Goal: Information Seeking & Learning: Learn about a topic

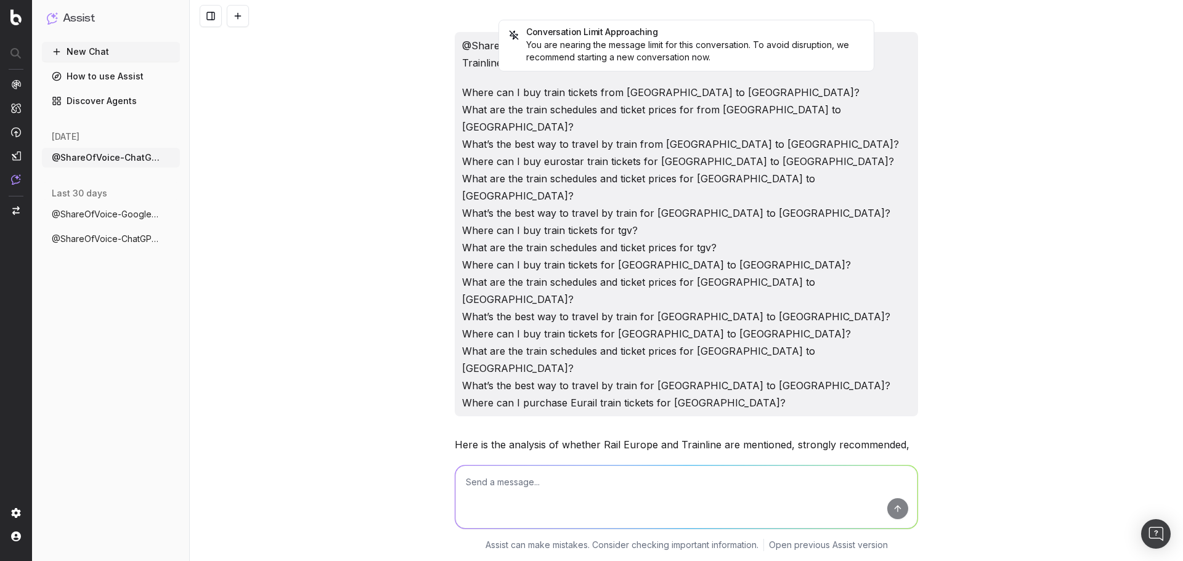
scroll to position [1224, 0]
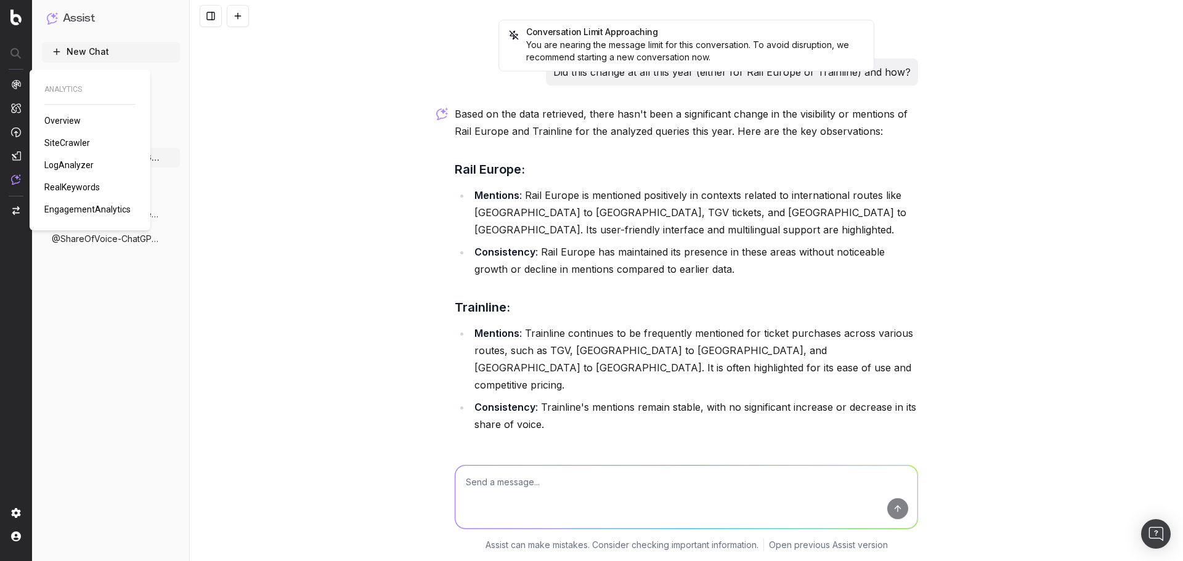
click at [20, 86] on img at bounding box center [16, 84] width 10 height 10
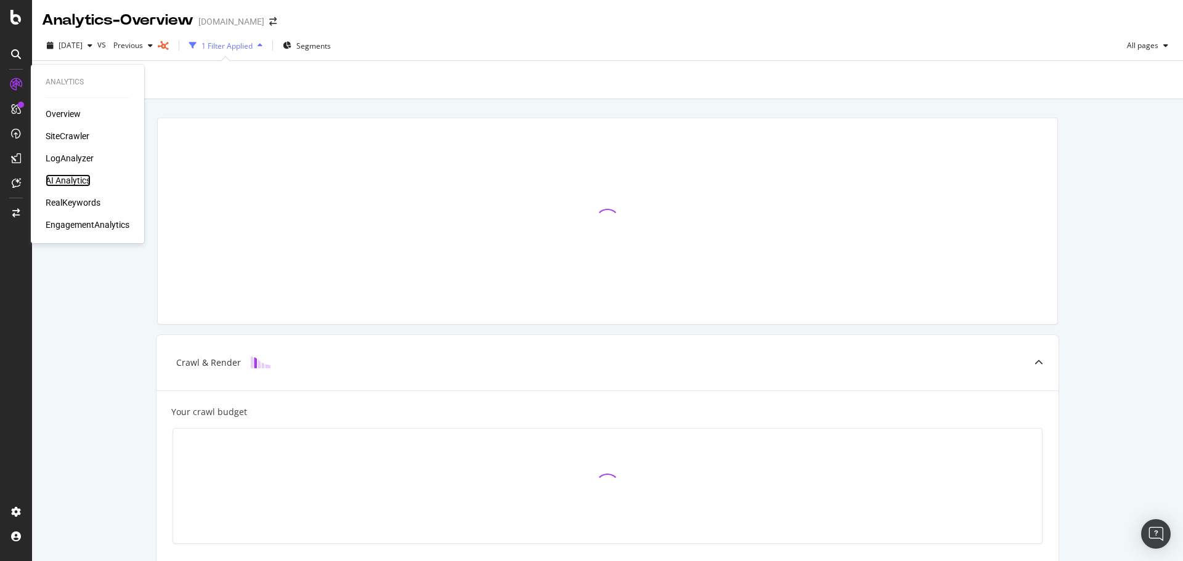
click at [69, 176] on div "AI Analytics" at bounding box center [68, 180] width 45 height 12
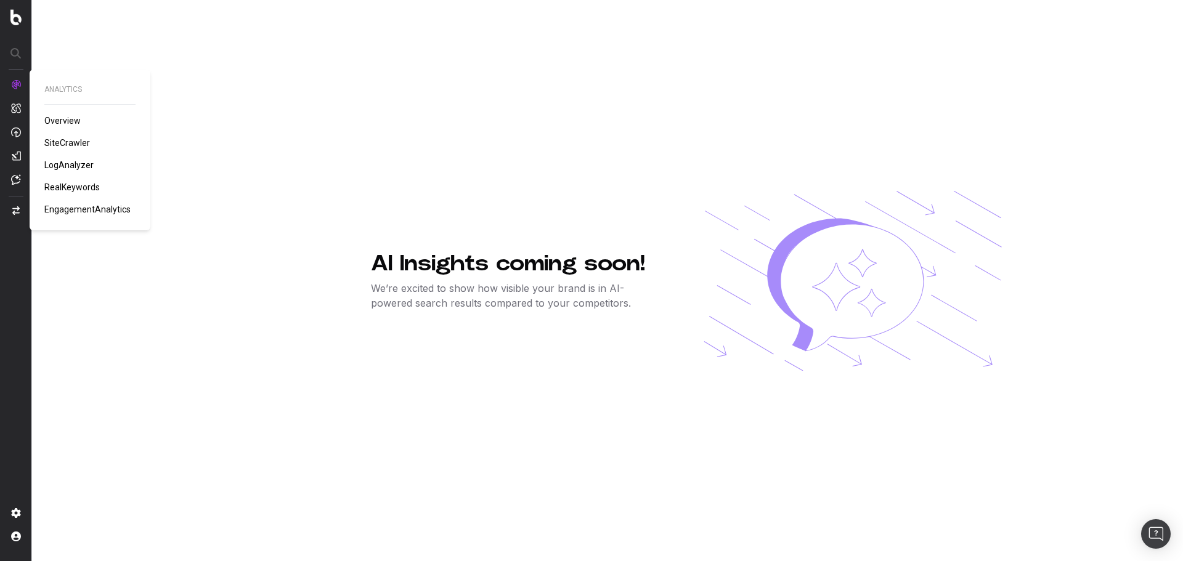
click at [75, 166] on span "LogAnalyzer" at bounding box center [68, 165] width 49 height 10
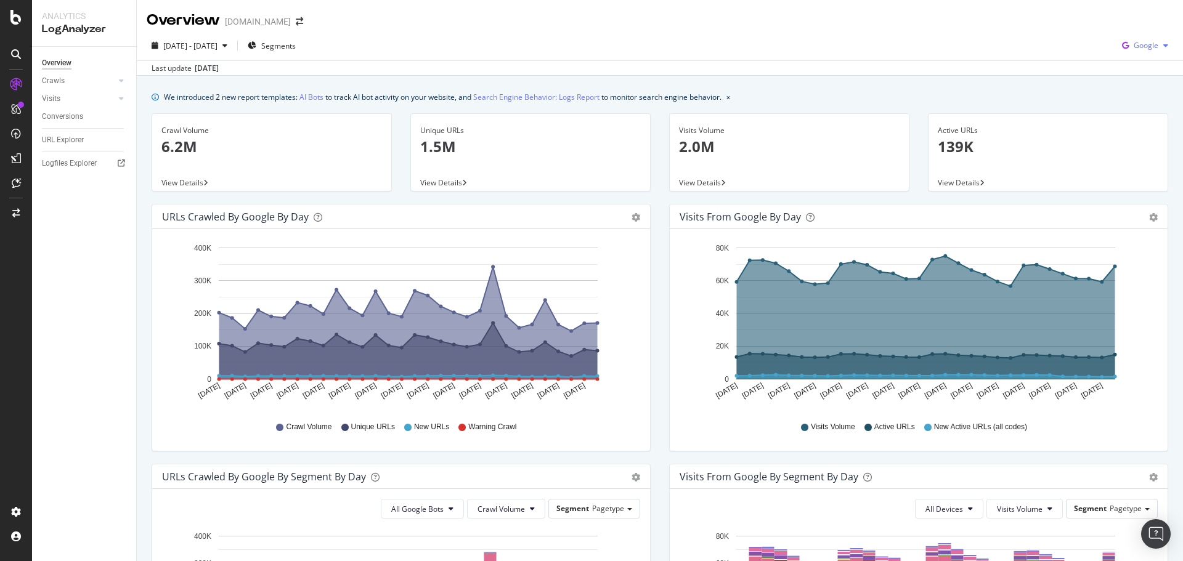
click at [1127, 54] on div "Google" at bounding box center [1145, 45] width 56 height 18
click at [1147, 113] on span "OpenAI" at bounding box center [1146, 115] width 46 height 11
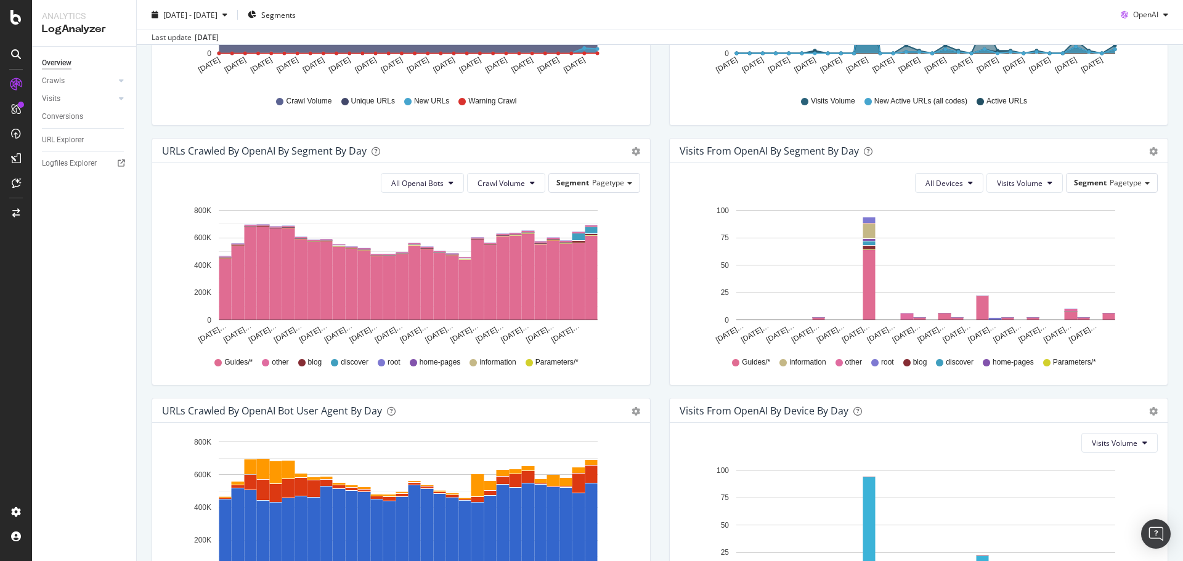
scroll to position [327, 0]
click at [527, 190] on button "Crawl Volume" at bounding box center [506, 183] width 78 height 20
click at [547, 153] on div "URLs Crawled by OpenAI By Segment By Day" at bounding box center [387, 150] width 451 height 12
click at [570, 173] on div "Segment Pagetype" at bounding box center [594, 183] width 92 height 20
click at [570, 176] on div "Segment Pagetype" at bounding box center [594, 182] width 91 height 18
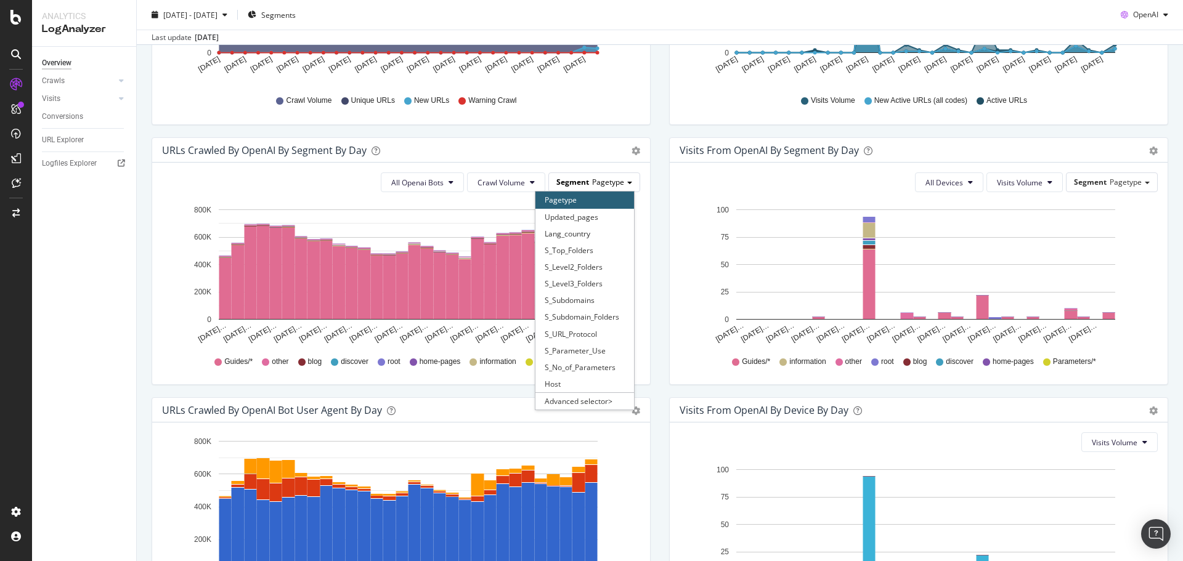
click at [570, 176] on div "Segment Pagetype" at bounding box center [594, 182] width 91 height 18
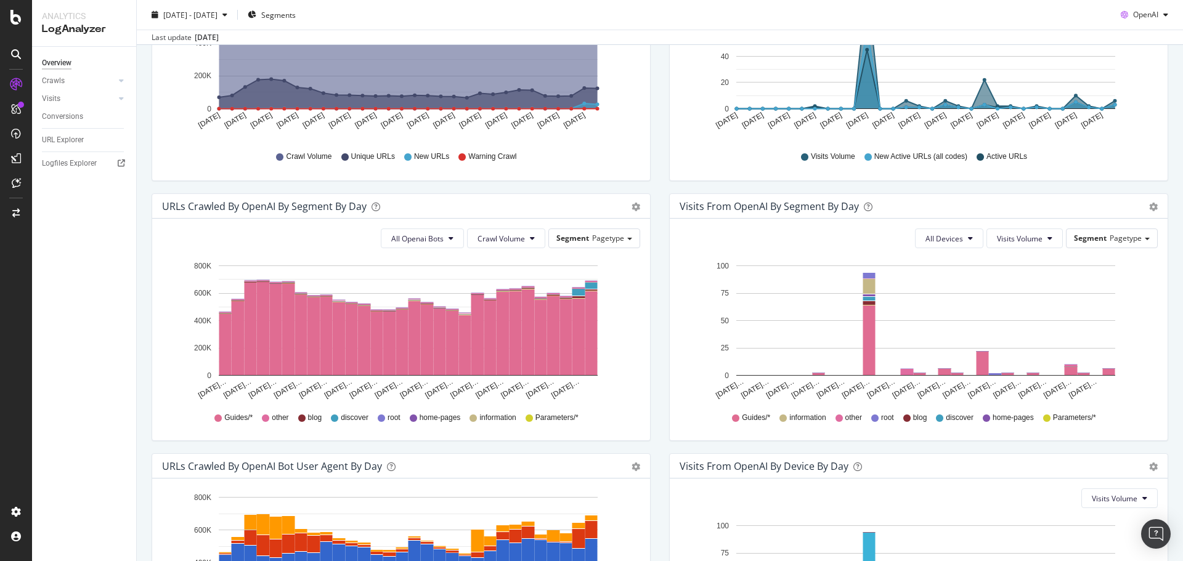
scroll to position [0, 0]
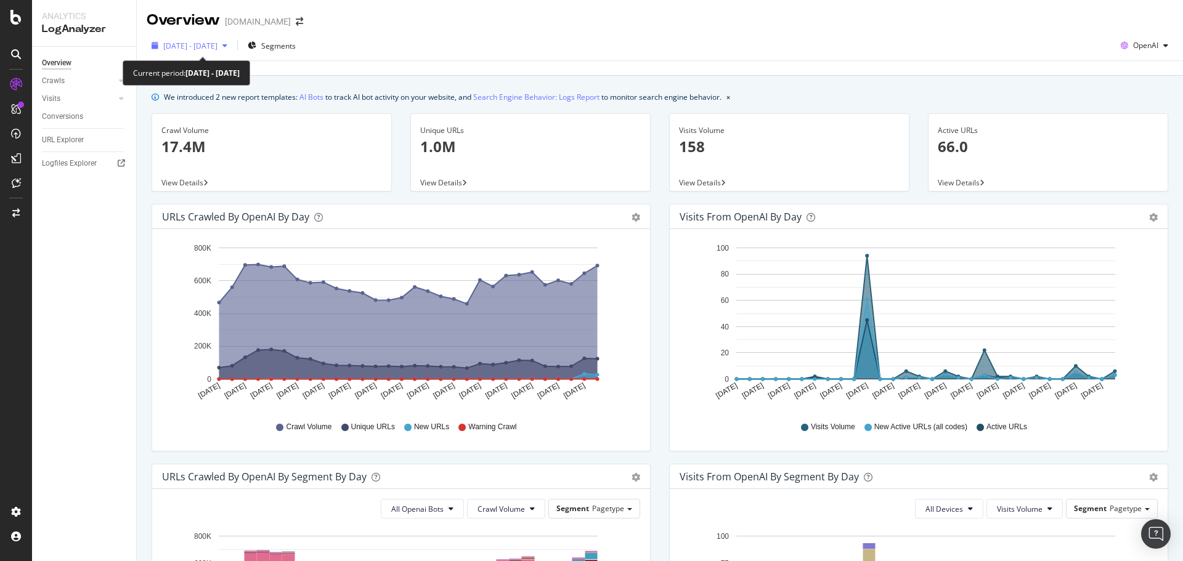
click at [217, 43] on span "[DATE] - [DATE]" at bounding box center [190, 46] width 54 height 10
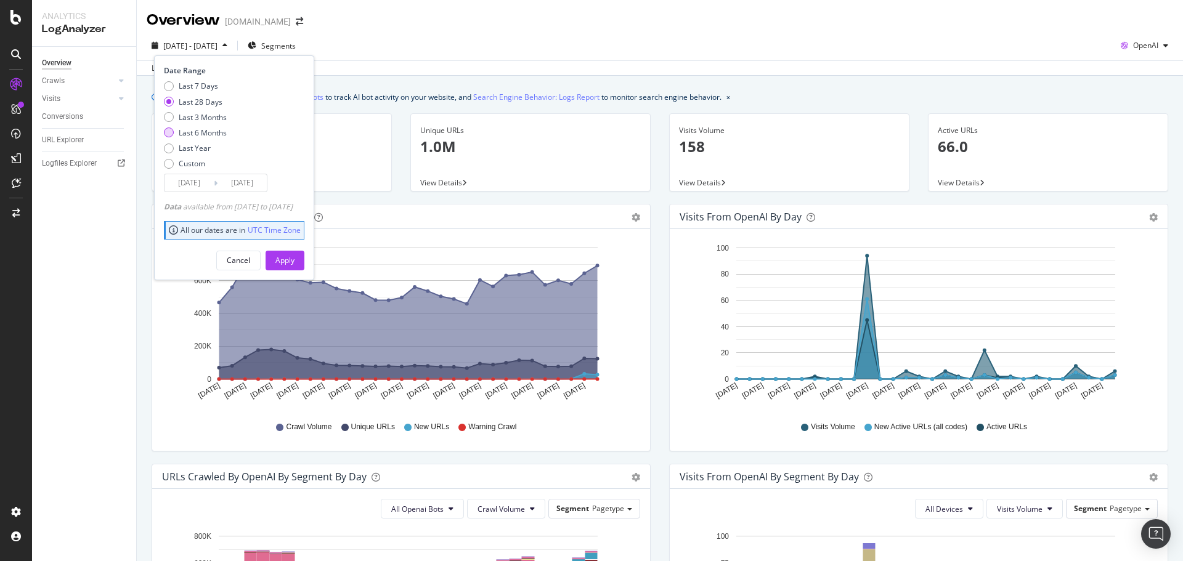
click at [208, 131] on div "Last 6 Months" at bounding box center [203, 133] width 48 height 10
type input "[DATE]"
click at [295, 258] on div "Apply" at bounding box center [284, 260] width 19 height 10
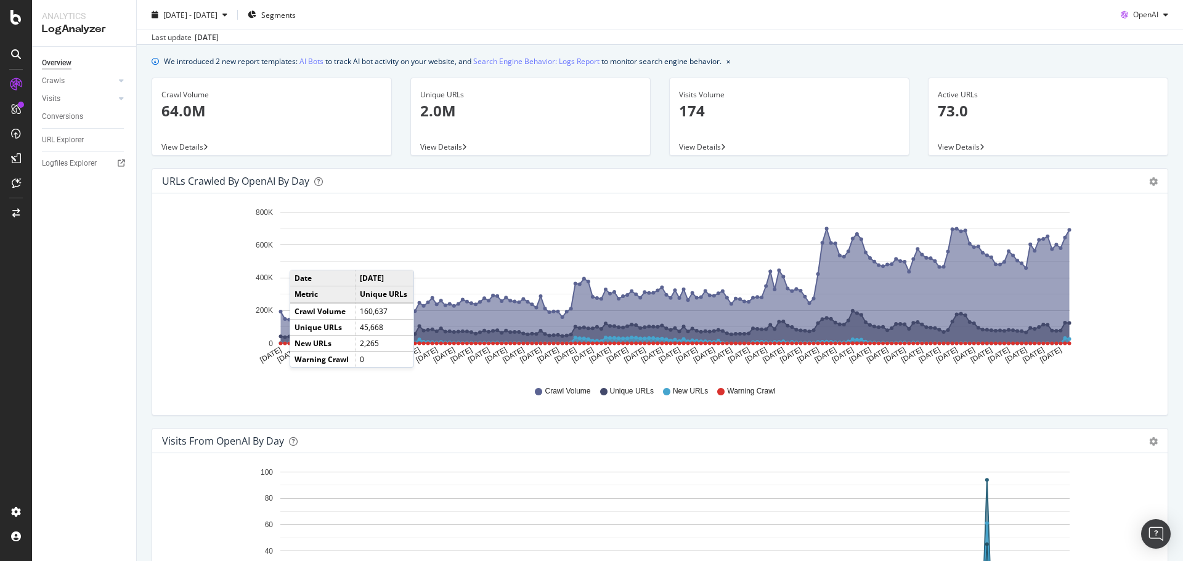
scroll to position [36, 0]
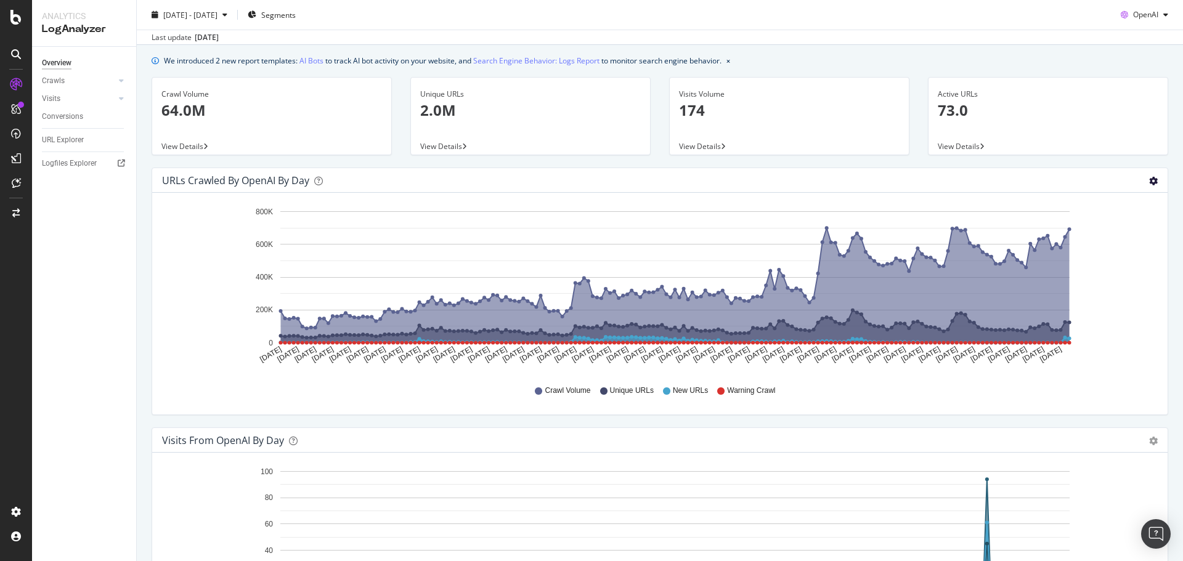
click at [1149, 184] on icon "gear" at bounding box center [1153, 181] width 9 height 9
click at [1124, 161] on div "Active URLs 73.0 View Details" at bounding box center [1048, 122] width 259 height 91
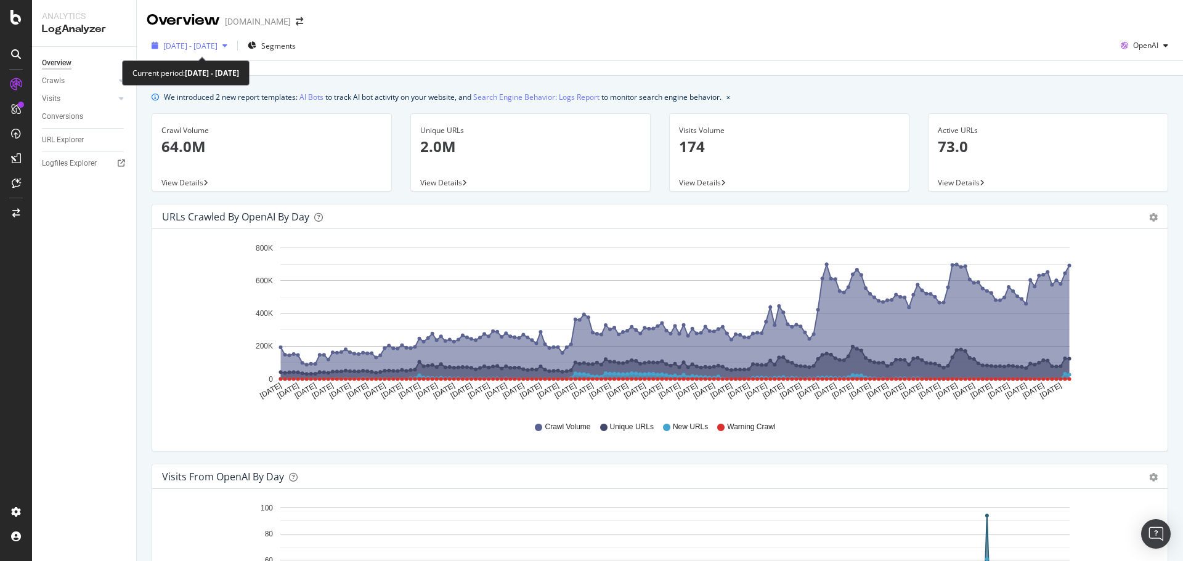
click at [217, 45] on span "[DATE] - [DATE]" at bounding box center [190, 46] width 54 height 10
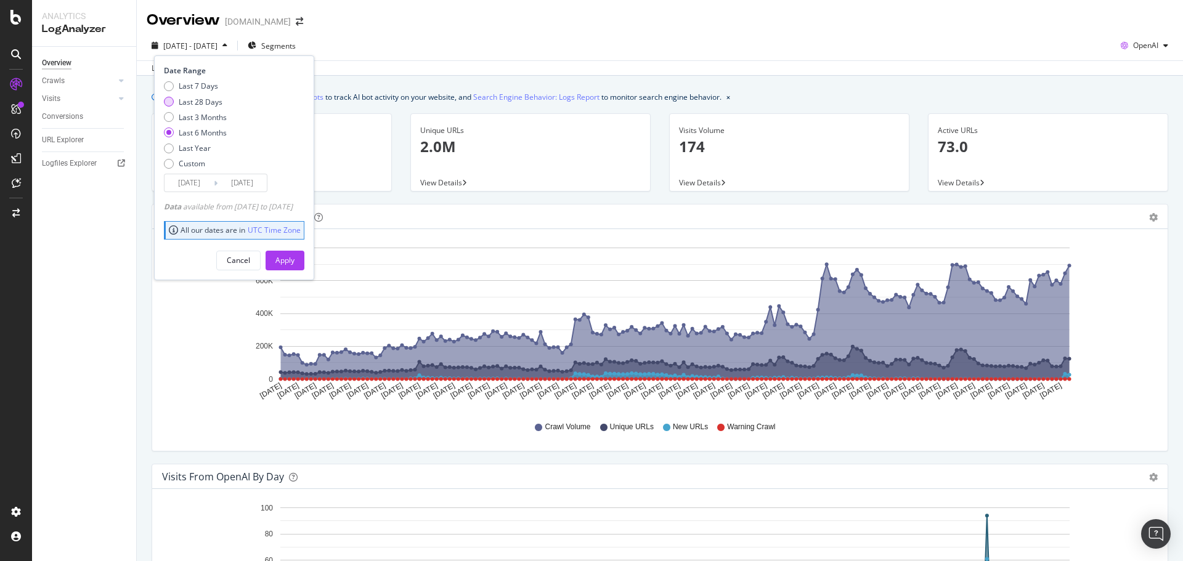
click at [205, 101] on div "Last 28 Days" at bounding box center [201, 102] width 44 height 10
click at [219, 180] on input "[DATE]" at bounding box center [241, 182] width 49 height 17
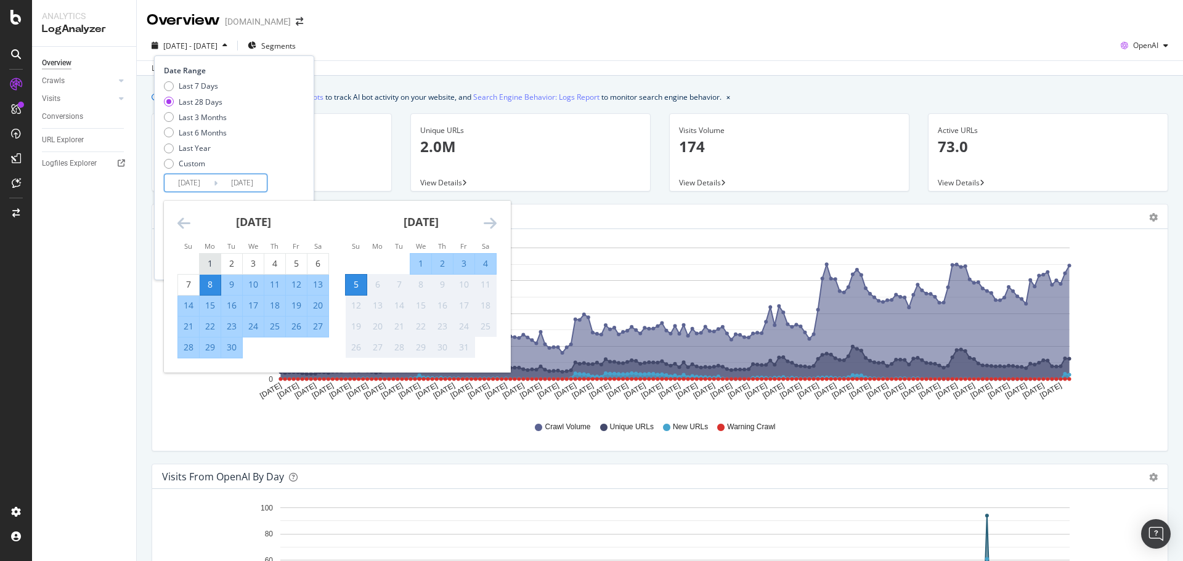
click at [209, 262] on div "1" at bounding box center [210, 264] width 21 height 12
type input "[DATE]"
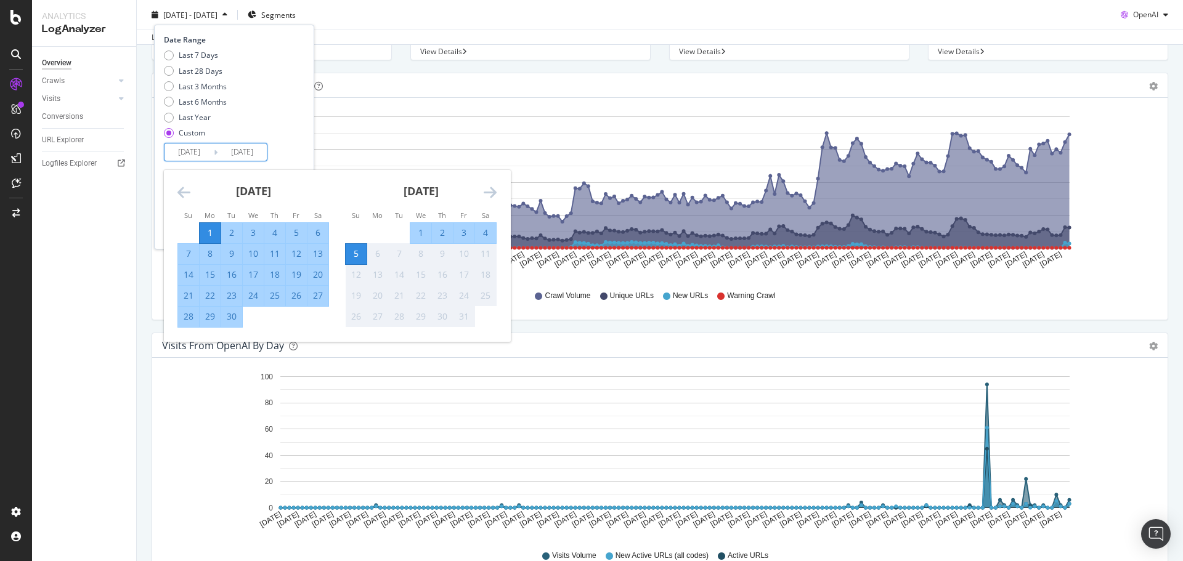
scroll to position [141, 0]
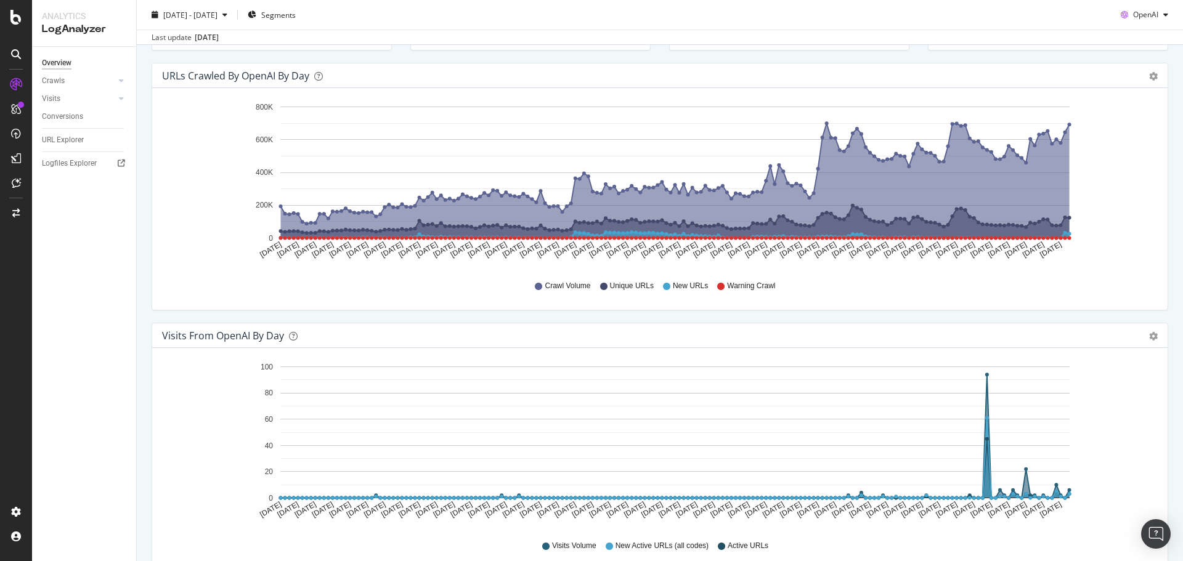
click at [151, 372] on div "Visits from OpenAI by day Area Table Hold CTRL while clicking to filter the rep…" at bounding box center [659, 453] width 1035 height 260
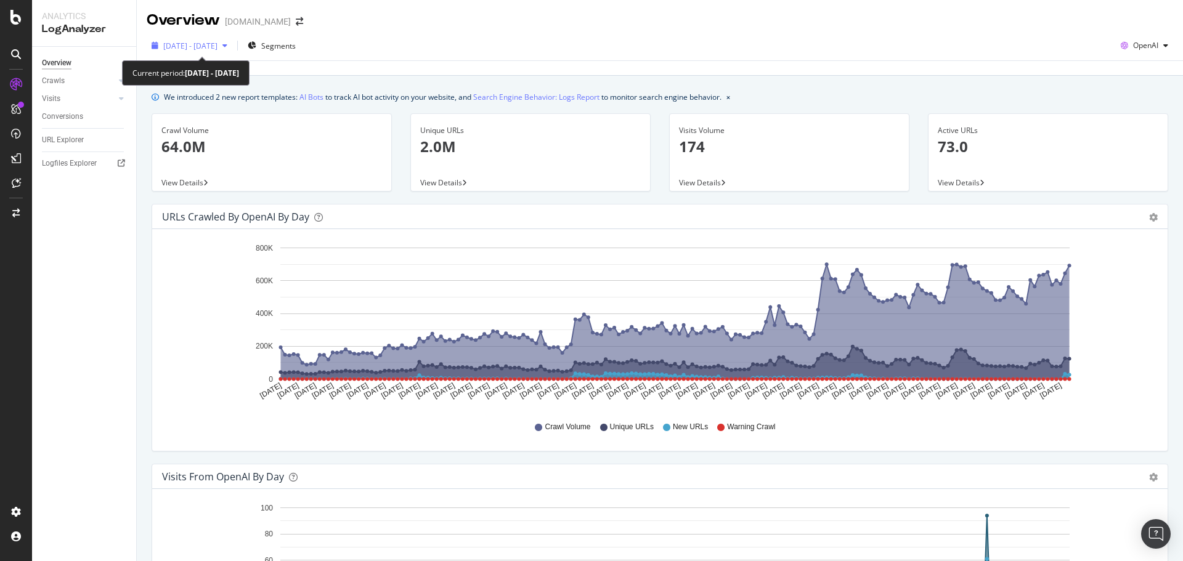
click at [217, 44] on span "[DATE] - [DATE]" at bounding box center [190, 46] width 54 height 10
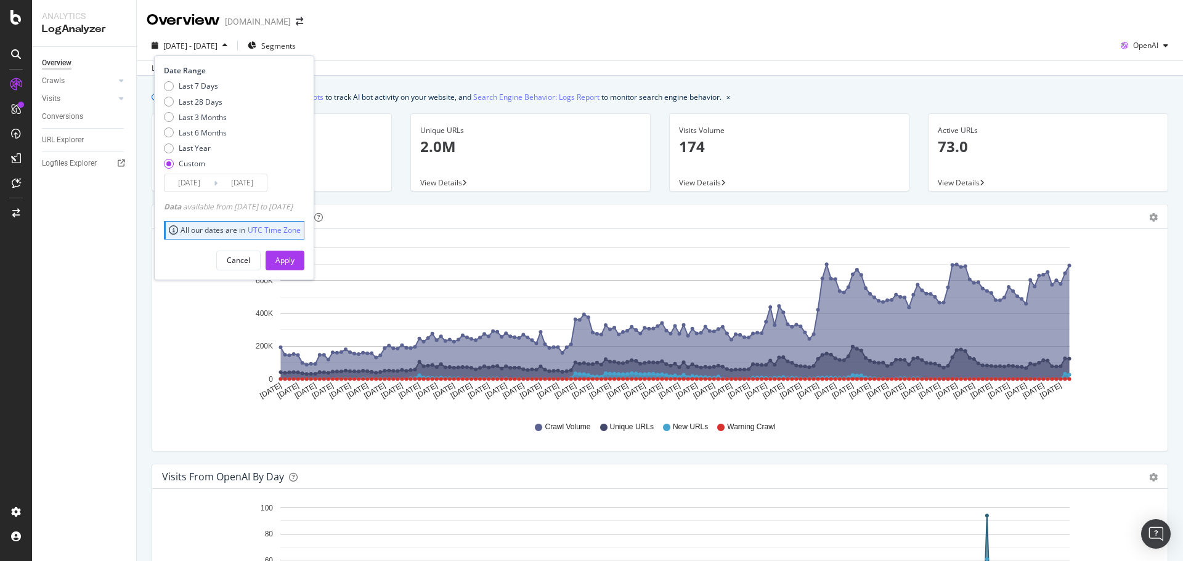
click at [206, 182] on input "[DATE]" at bounding box center [189, 182] width 49 height 17
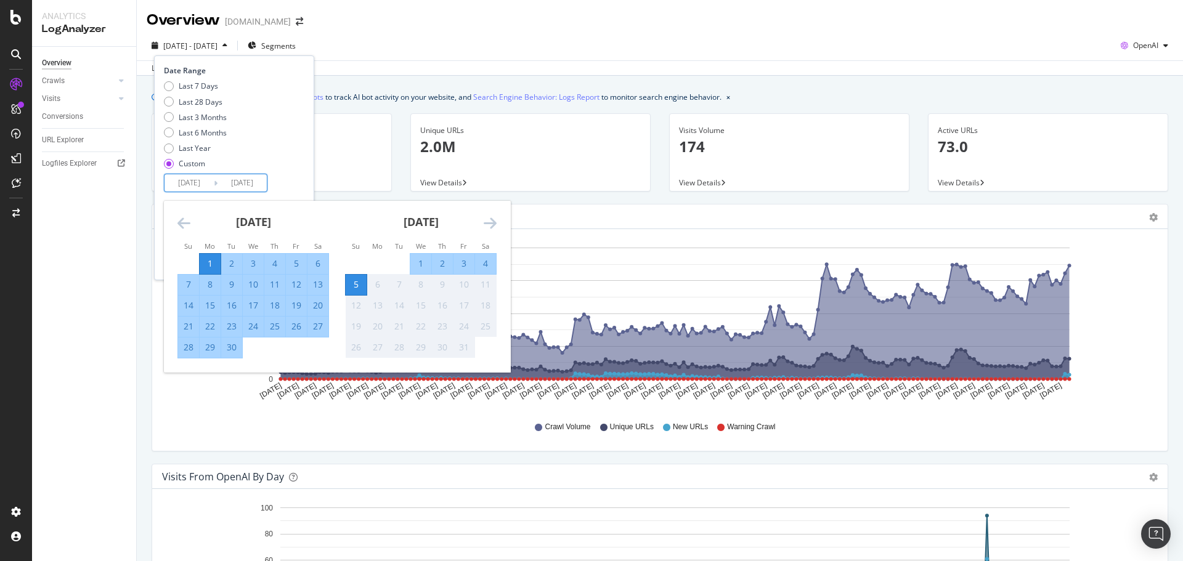
click at [206, 182] on input "[DATE]" at bounding box center [189, 182] width 49 height 17
click at [264, 162] on div "Last 7 Days Last 28 Days Last 3 Months Last 6 Months Last Year Custom" at bounding box center [232, 127] width 137 height 93
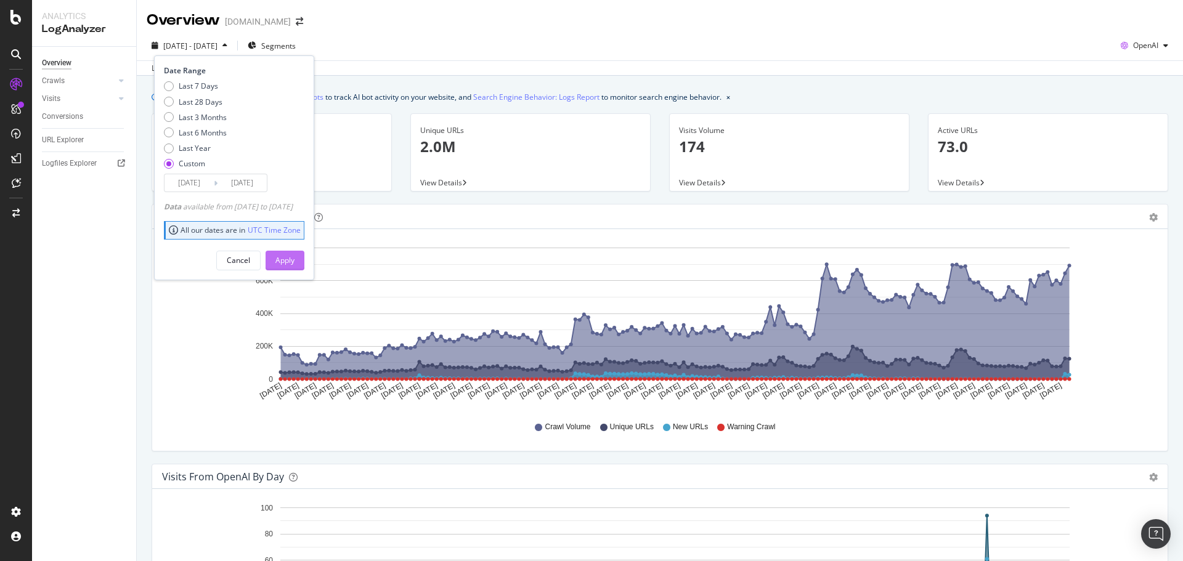
click at [295, 253] on div "Apply" at bounding box center [284, 260] width 19 height 18
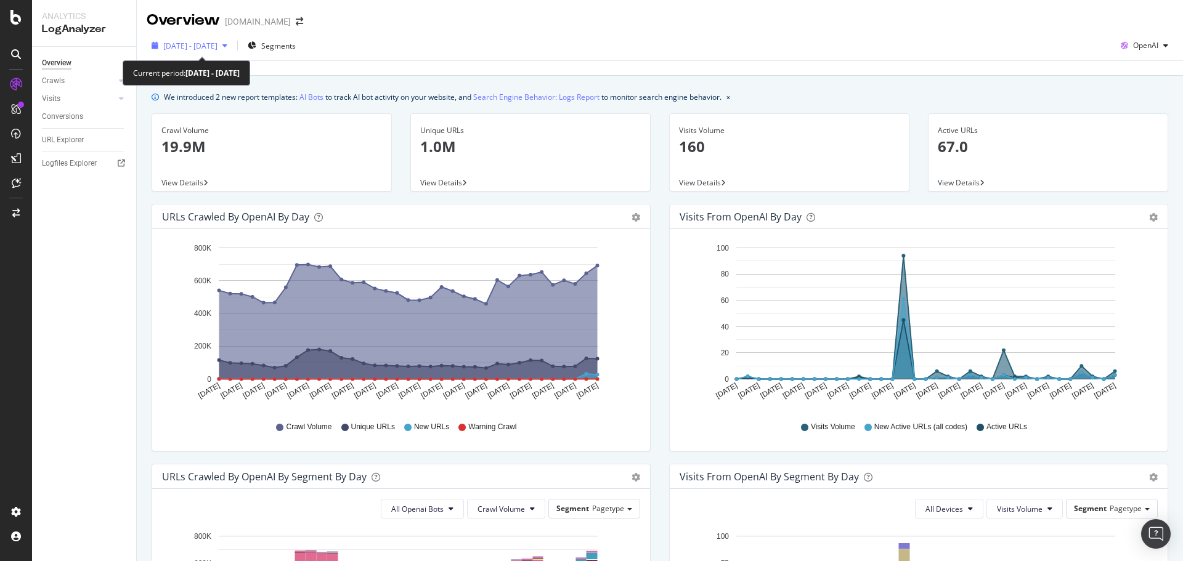
click at [217, 44] on span "[DATE] - [DATE]" at bounding box center [190, 46] width 54 height 10
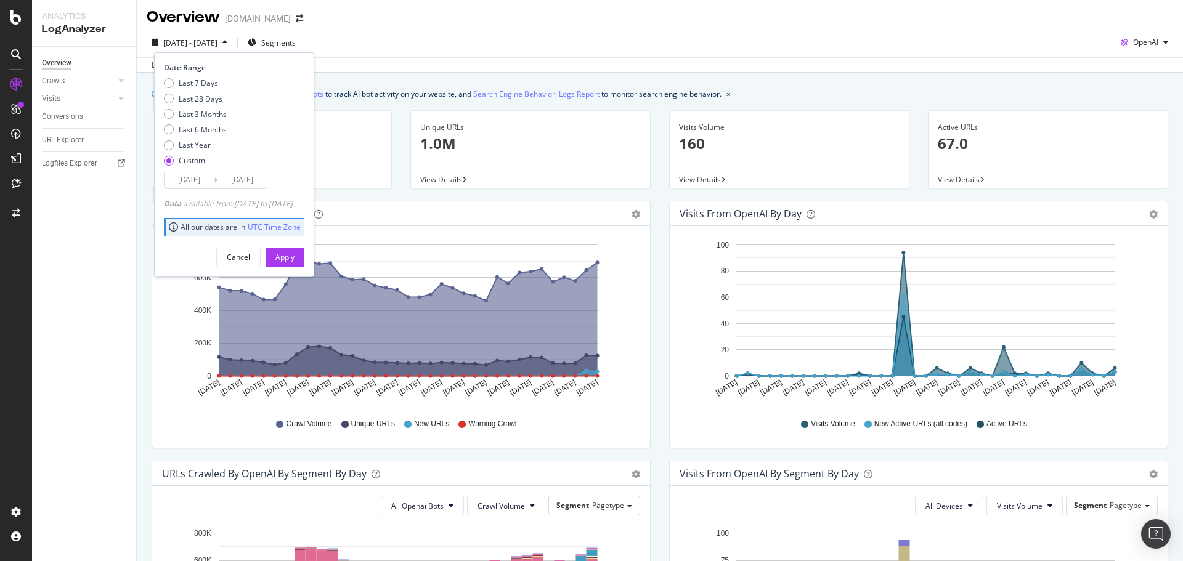
scroll to position [4, 0]
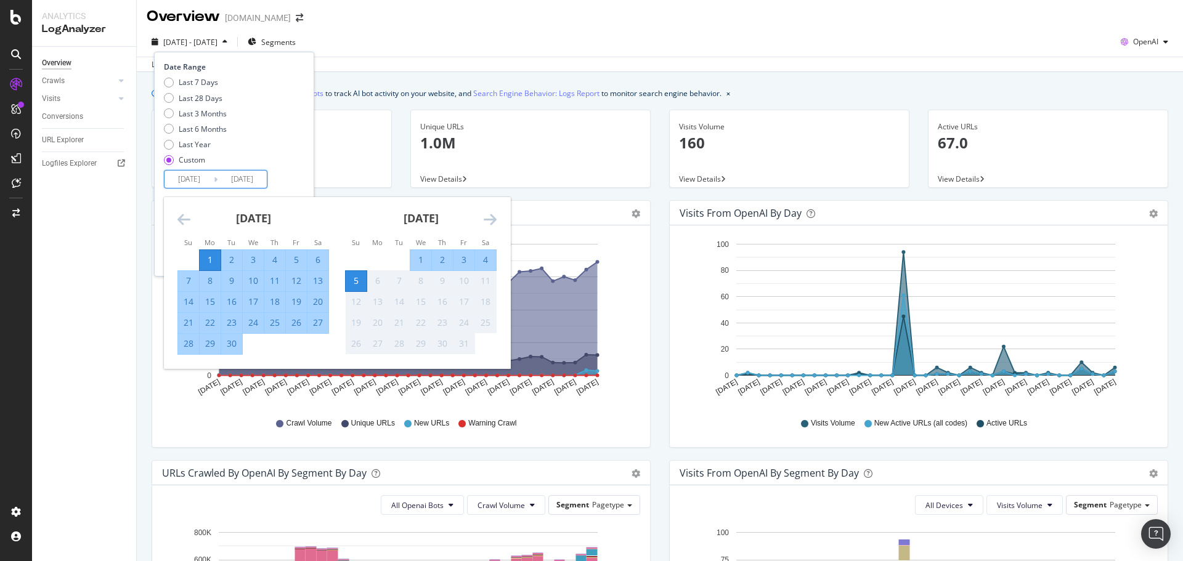
click at [218, 182] on input "[DATE]" at bounding box center [241, 179] width 49 height 17
click at [187, 215] on icon "Move backward to switch to the previous month." at bounding box center [183, 219] width 13 height 15
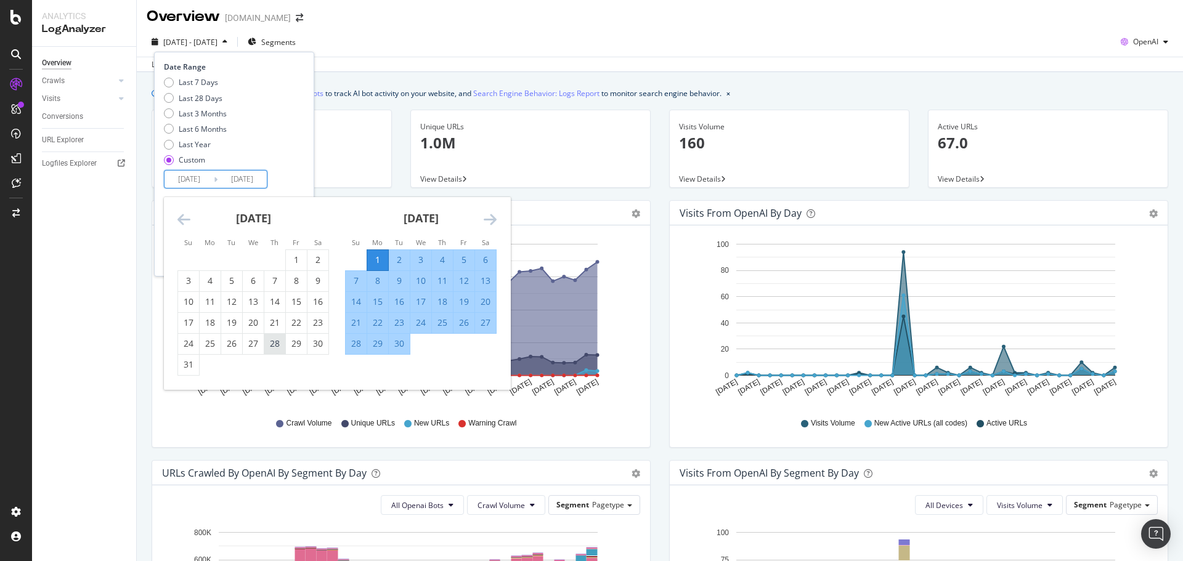
click at [276, 340] on div "28" at bounding box center [274, 344] width 21 height 12
click at [181, 223] on icon "Move backward to switch to the previous month." at bounding box center [183, 219] width 13 height 15
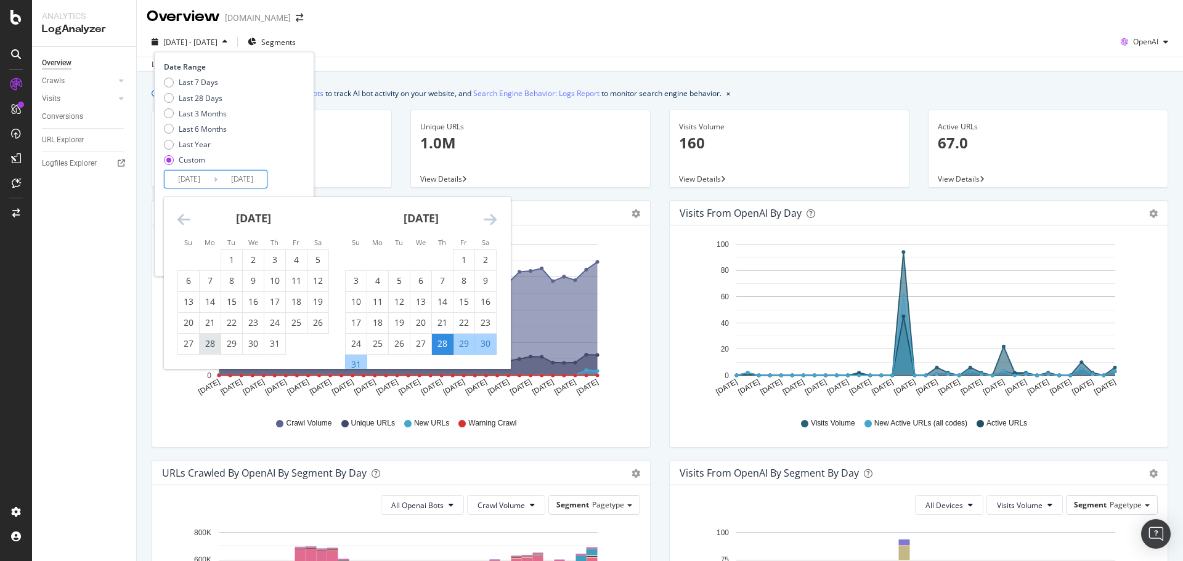
click at [209, 343] on div "28" at bounding box center [210, 344] width 21 height 12
type input "[DATE]"
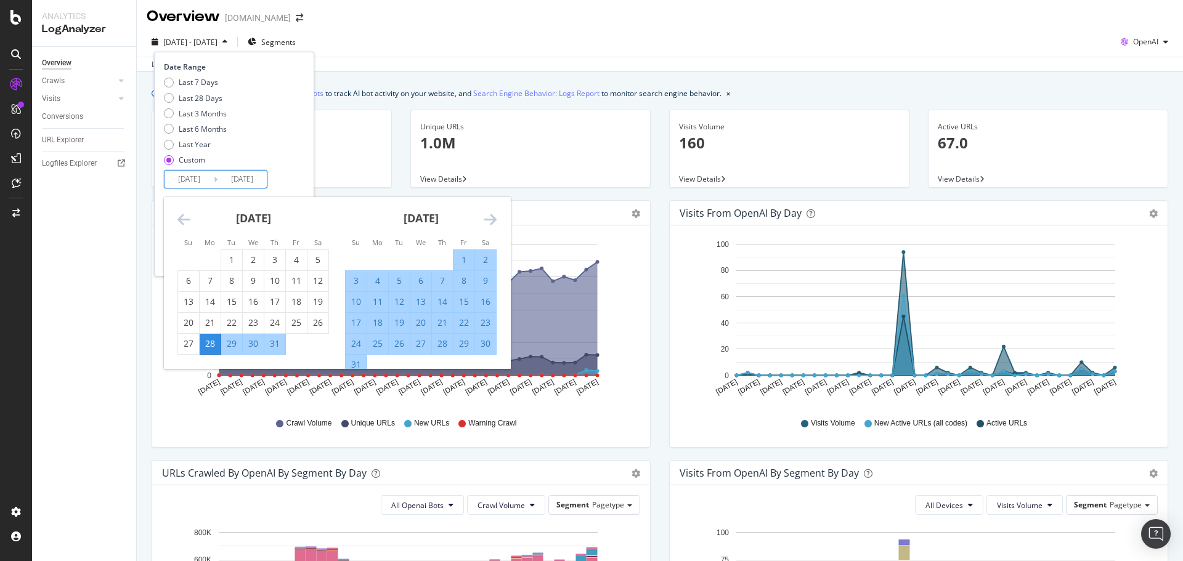
click at [353, 359] on div "31" at bounding box center [356, 365] width 21 height 12
type input "[DATE]"
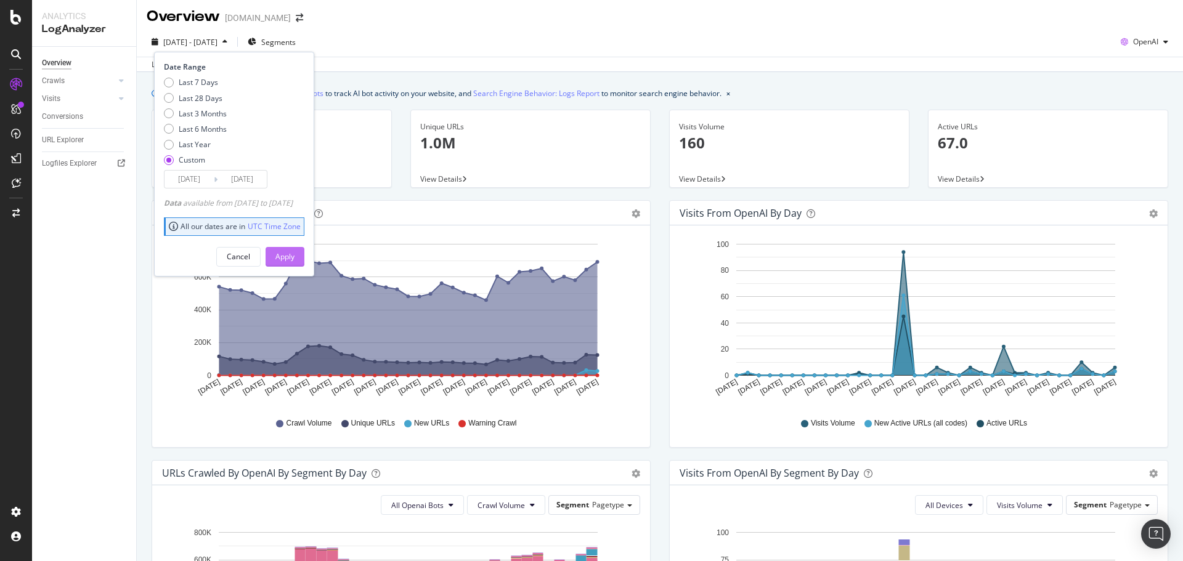
click at [295, 256] on div "Apply" at bounding box center [284, 256] width 19 height 10
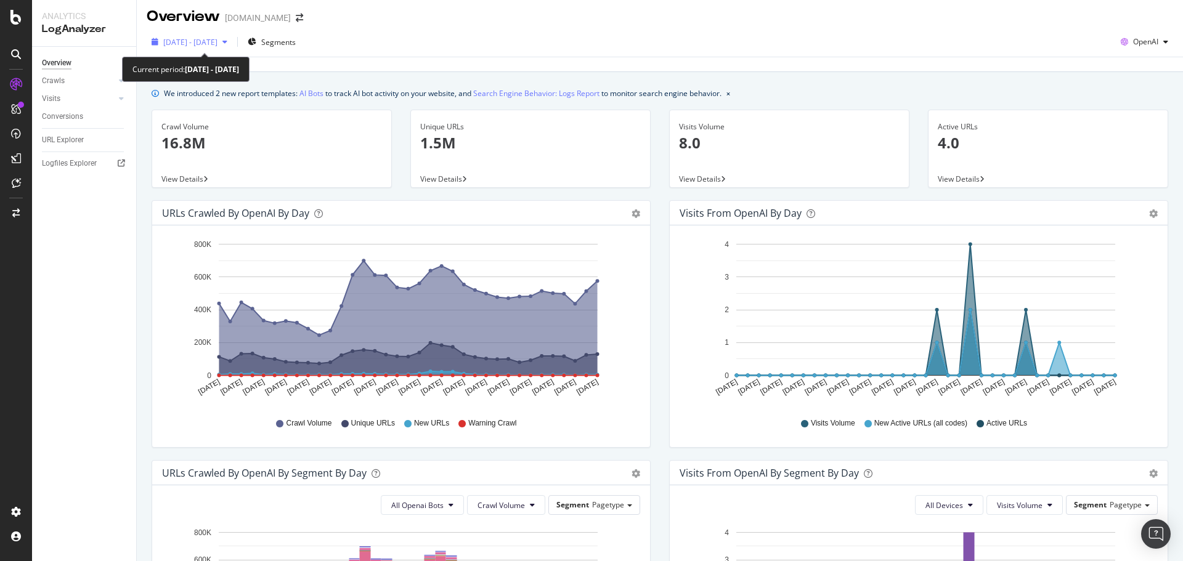
click at [232, 35] on div "[DATE] - [DATE]" at bounding box center [190, 42] width 86 height 18
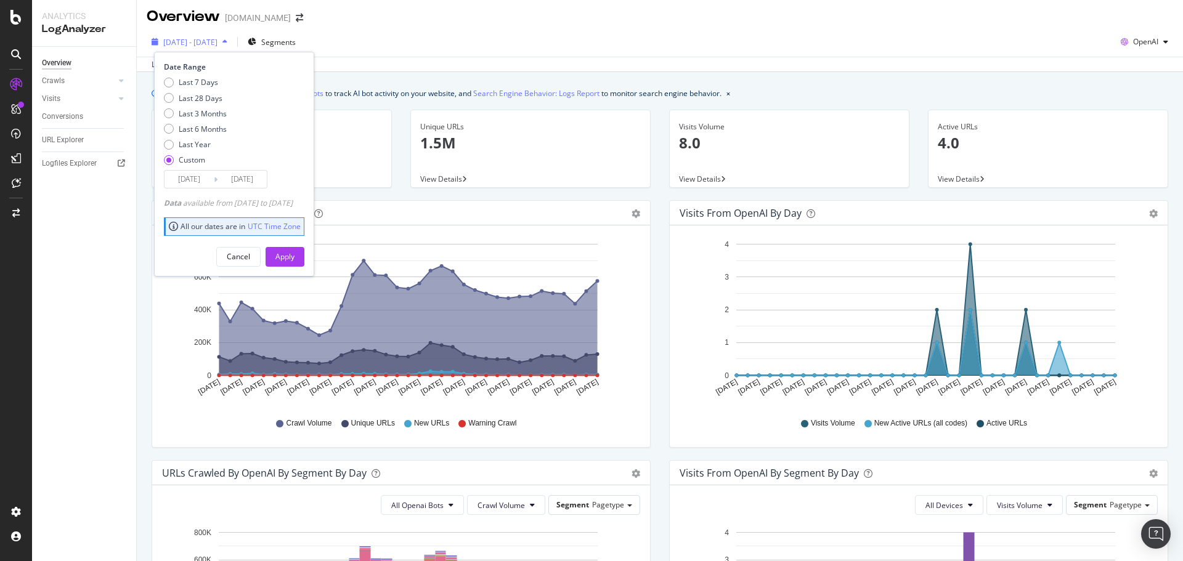
click at [217, 46] on span "[DATE] - [DATE]" at bounding box center [190, 42] width 54 height 10
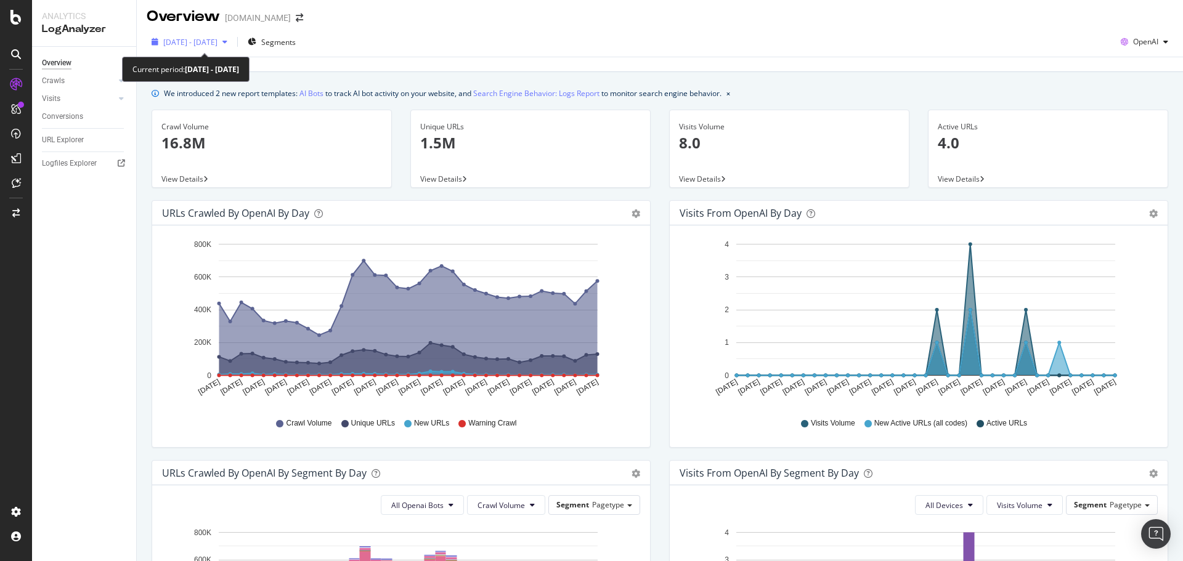
click at [217, 46] on span "[DATE] - [DATE]" at bounding box center [190, 42] width 54 height 10
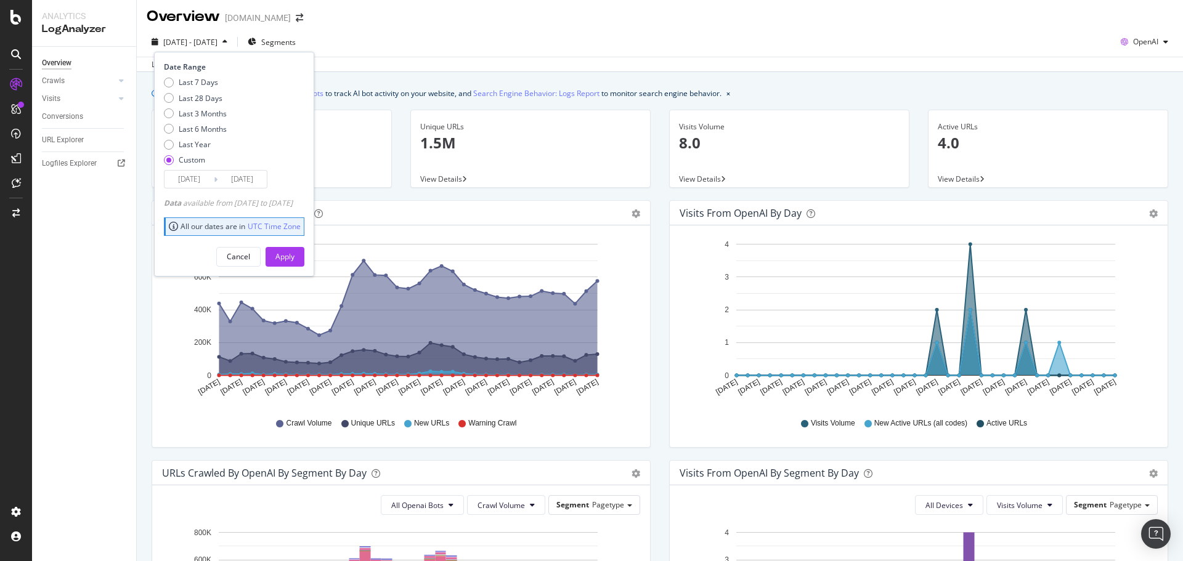
click at [205, 176] on input "[DATE]" at bounding box center [189, 179] width 49 height 17
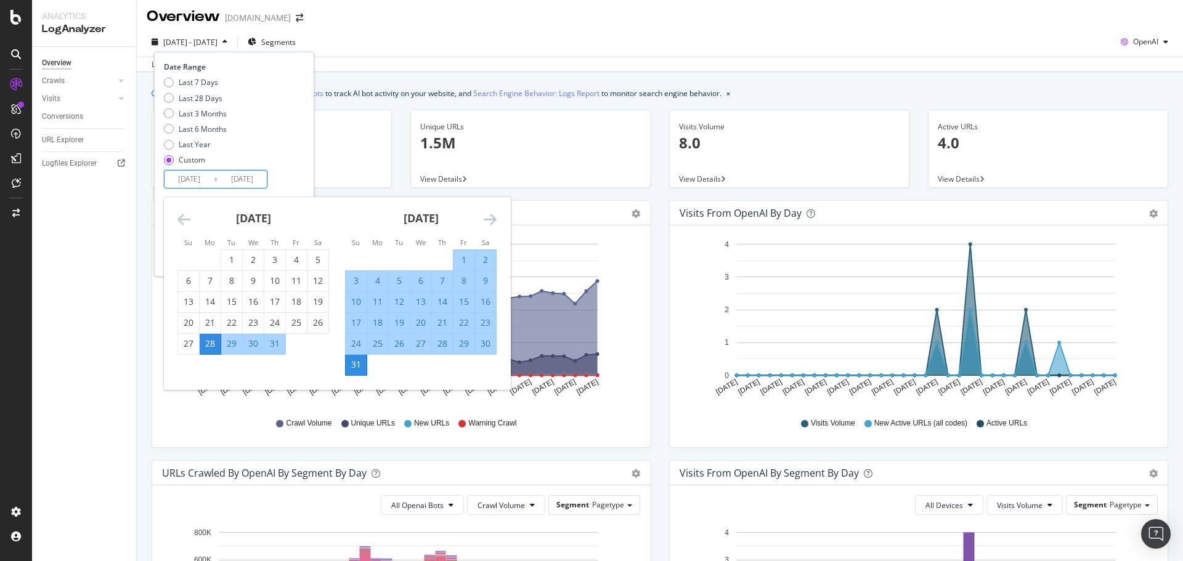
click at [183, 219] on icon "Move backward to switch to the previous month." at bounding box center [183, 219] width 13 height 15
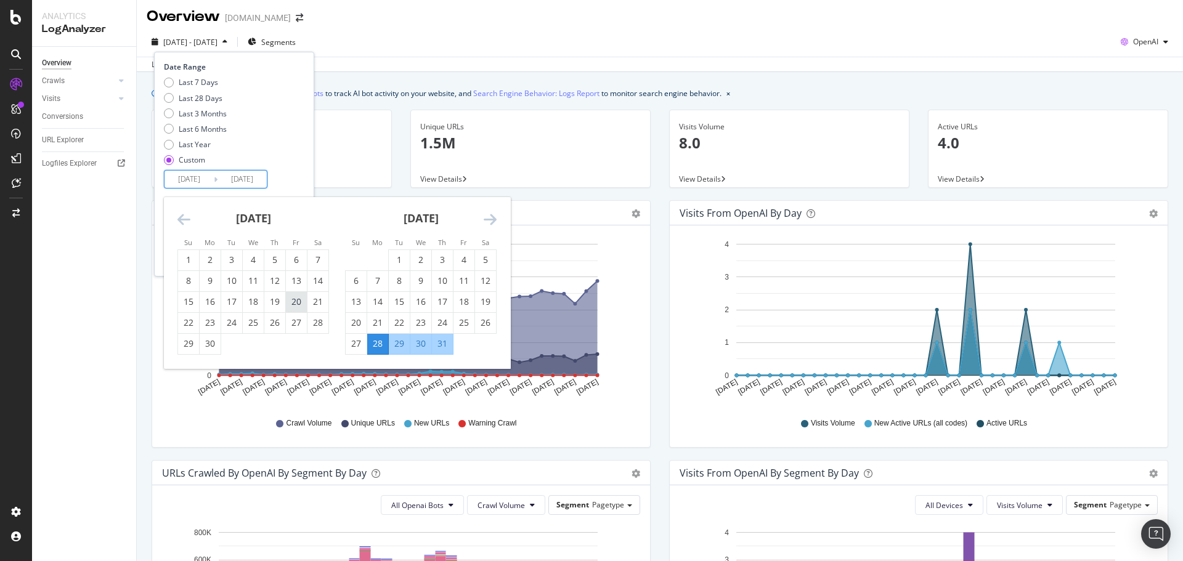
click at [287, 301] on div "20" at bounding box center [296, 302] width 21 height 12
type input "[DATE]"
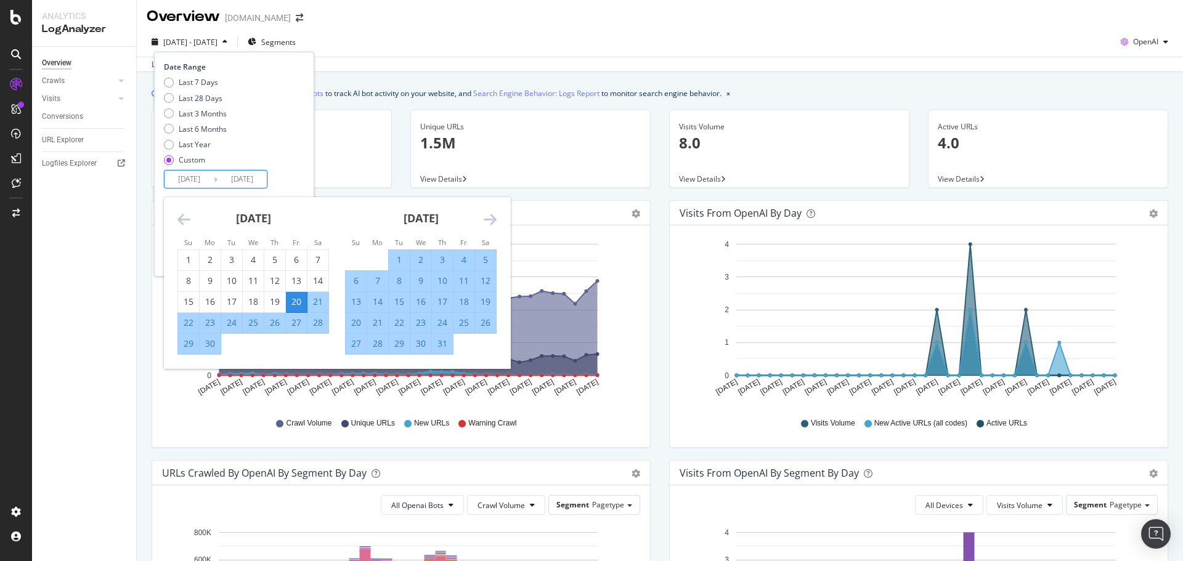
click at [354, 341] on div "27" at bounding box center [356, 344] width 21 height 12
type input "[DATE]"
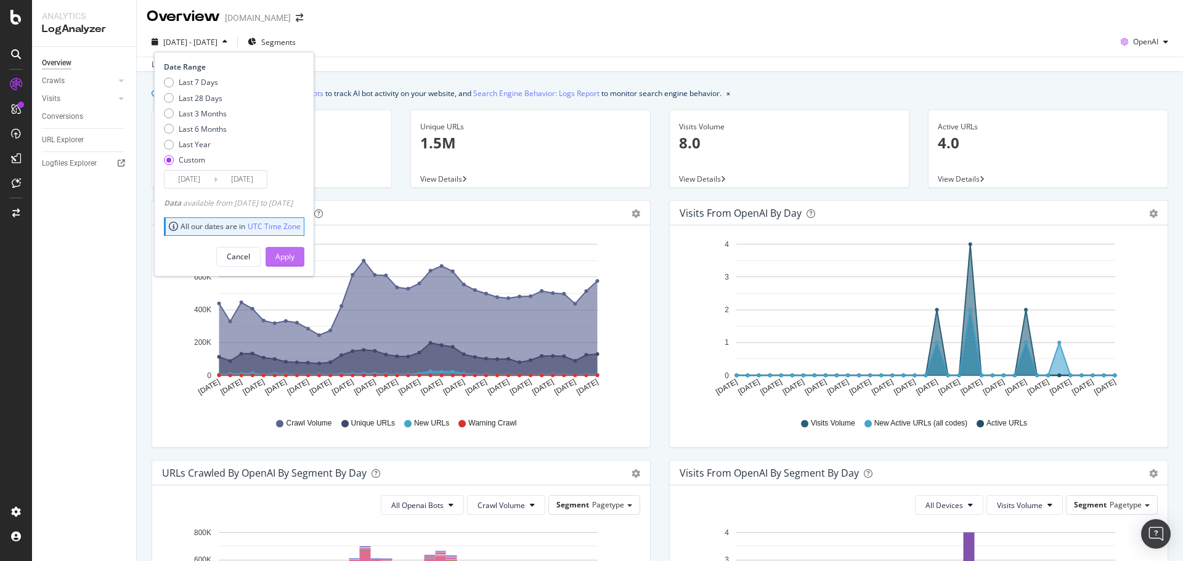
click at [295, 254] on div "Apply" at bounding box center [284, 256] width 19 height 10
